Goal: Task Accomplishment & Management: Complete application form

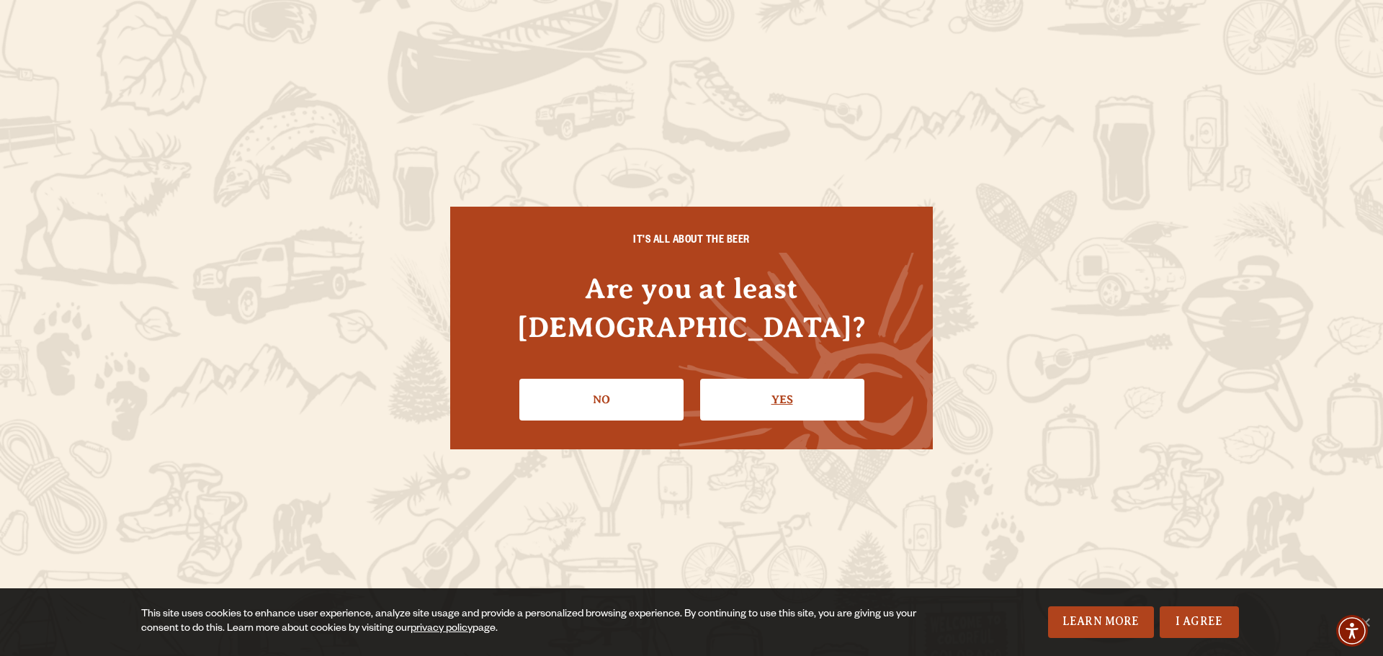
click at [770, 382] on link "Yes" at bounding box center [782, 400] width 164 height 42
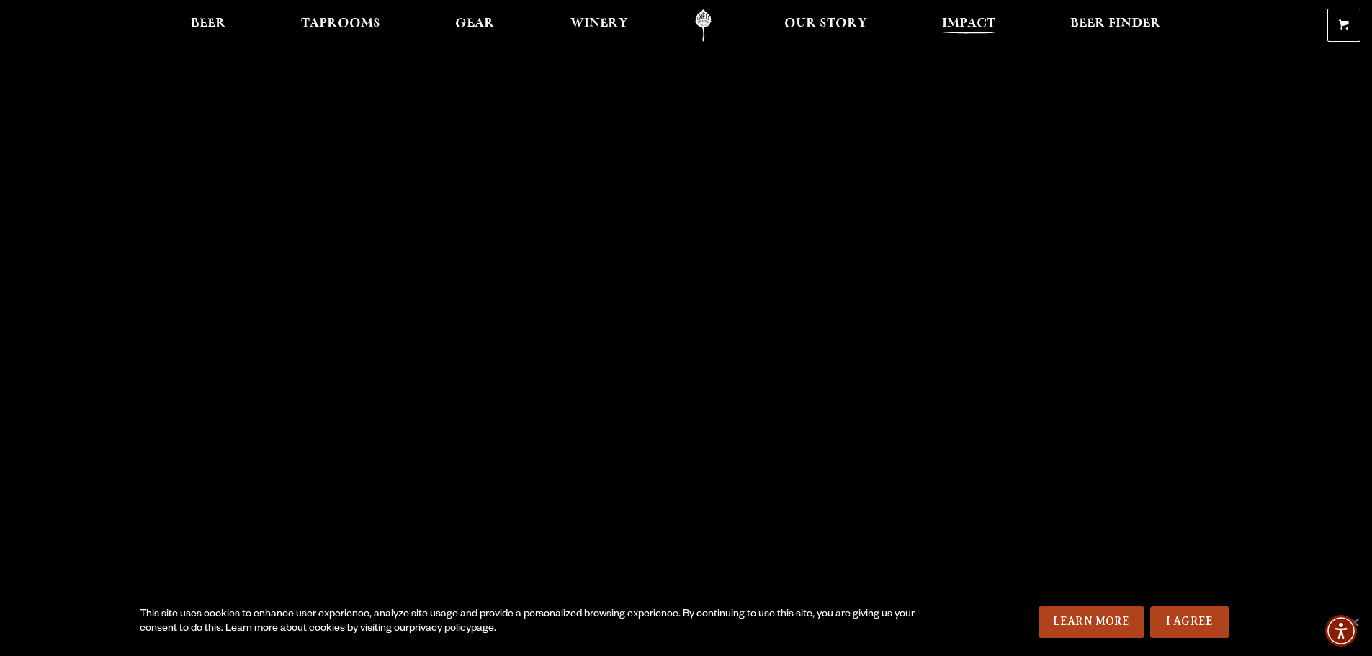
click at [960, 21] on span "Impact" at bounding box center [968, 24] width 53 height 12
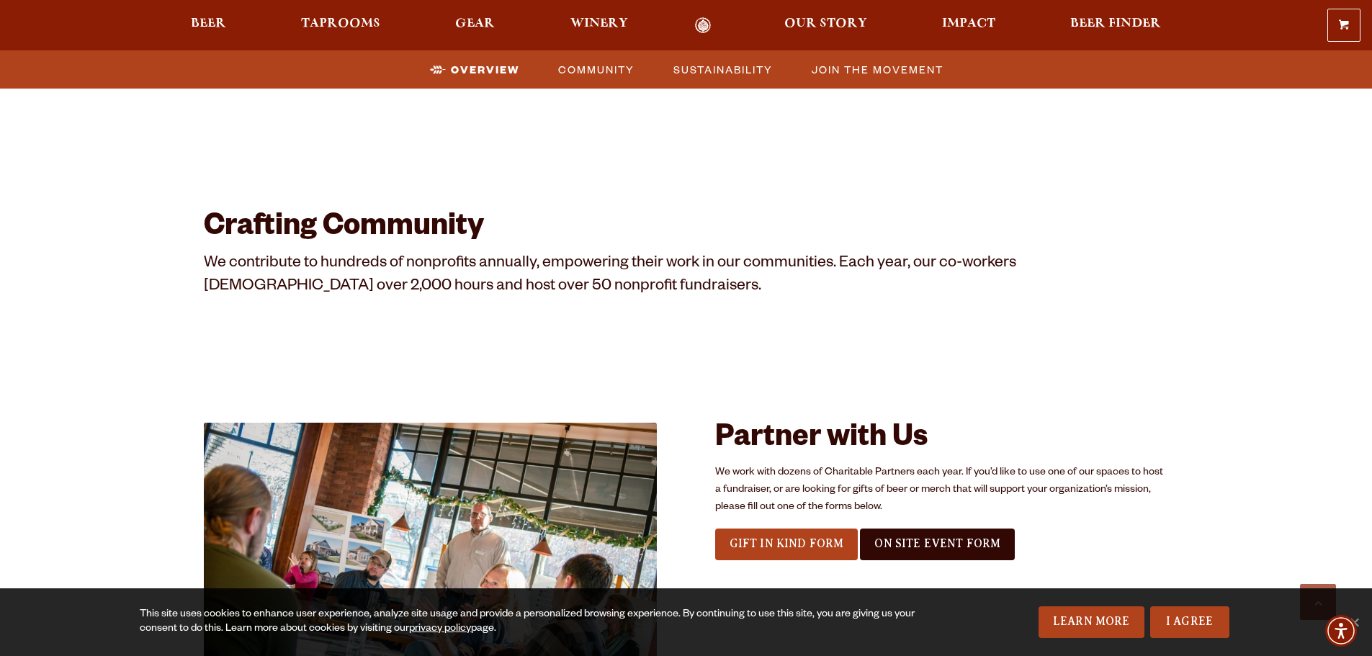
scroll to position [1584, 0]
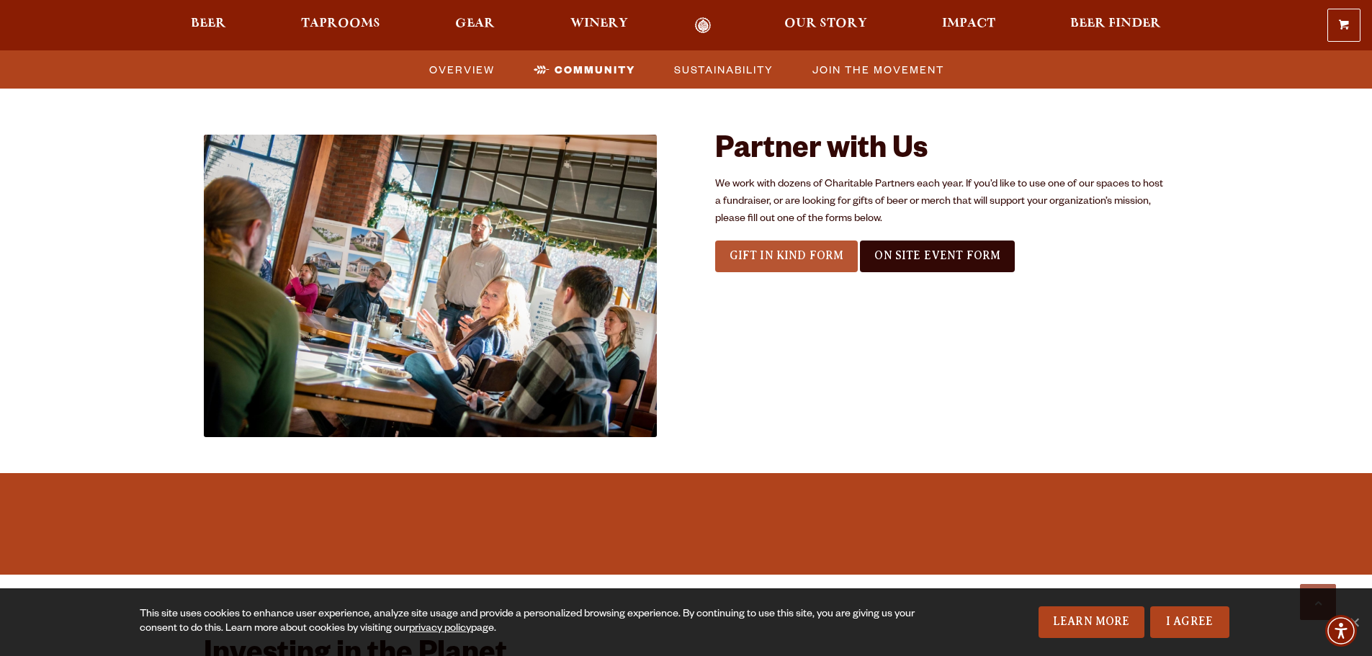
click at [771, 258] on span "Gift In Kind Form" at bounding box center [787, 255] width 115 height 13
